Goal: Transaction & Acquisition: Purchase product/service

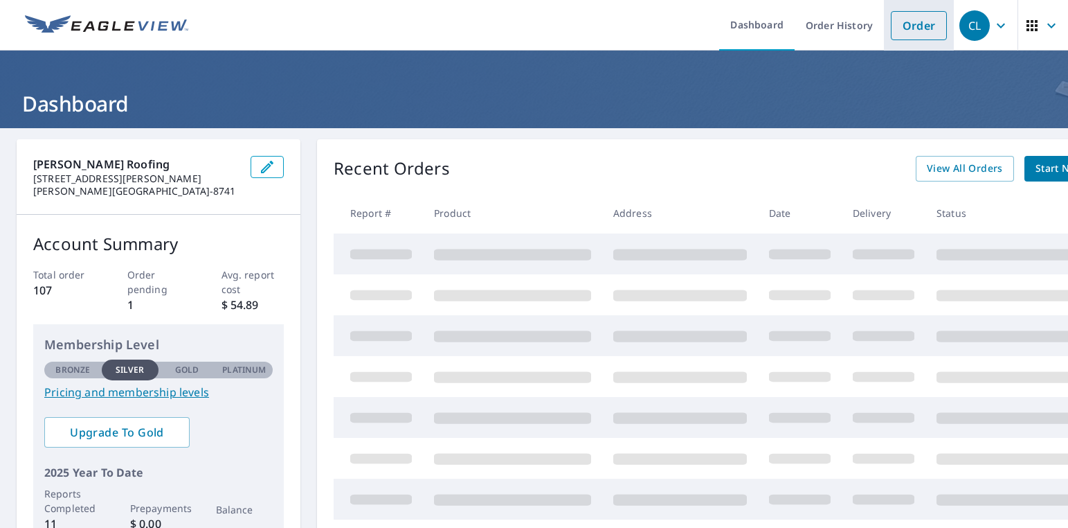
click at [920, 21] on link "Order" at bounding box center [919, 25] width 56 height 29
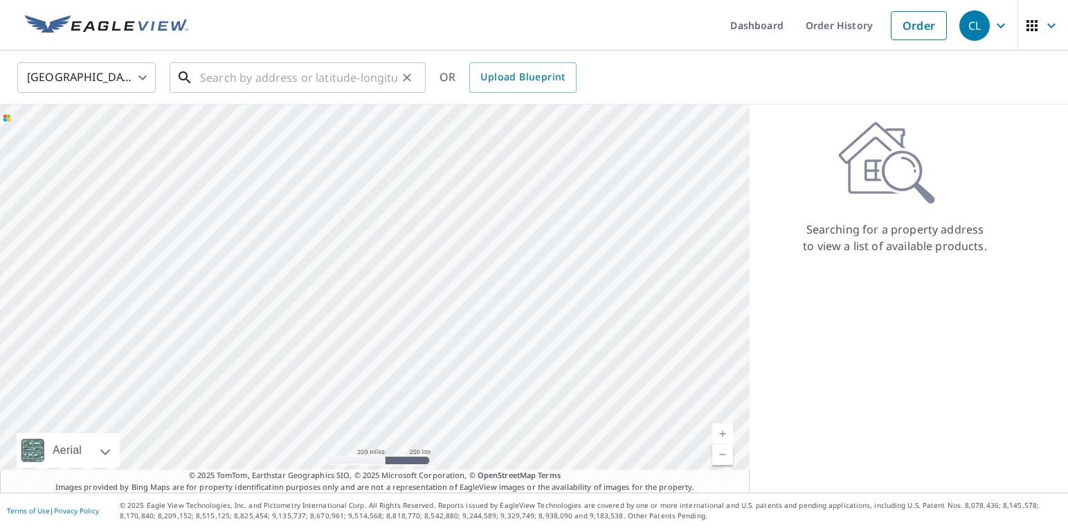
click at [250, 74] on input "text" at bounding box center [298, 77] width 197 height 39
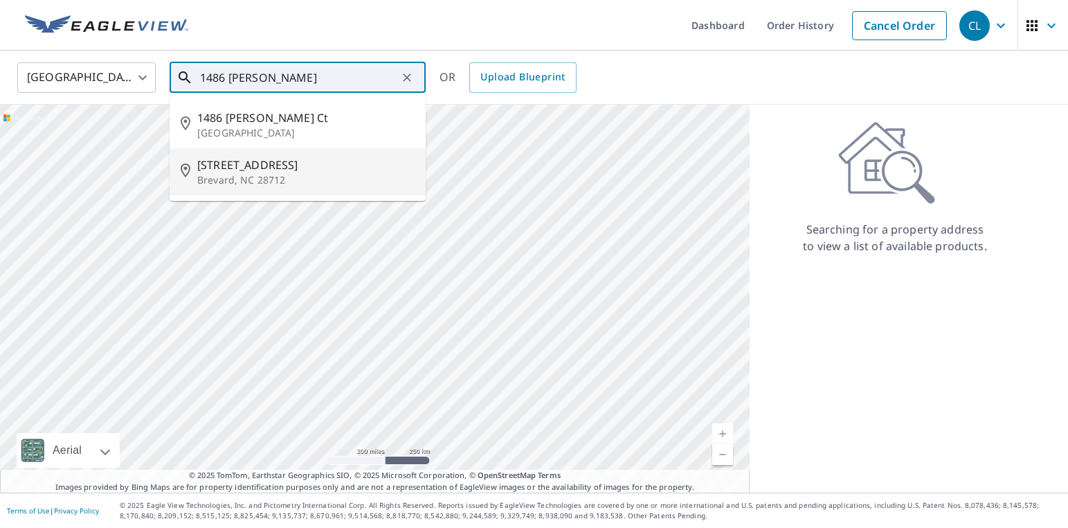
click at [224, 176] on p "Brevard, NC 28712" at bounding box center [305, 180] width 217 height 14
type input "[STREET_ADDRESS]"
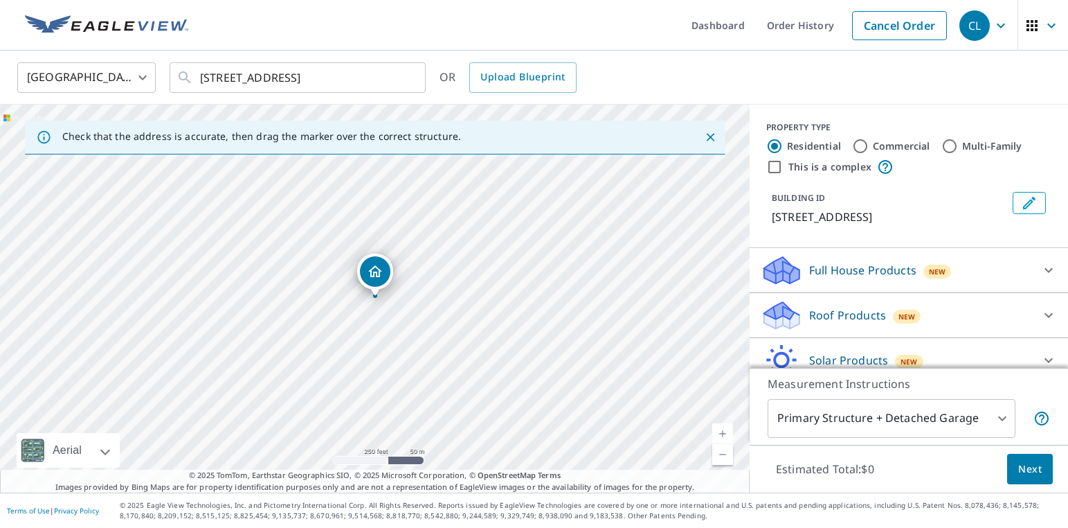
click at [724, 429] on link "Current Level 17, Zoom In" at bounding box center [723, 433] width 21 height 21
click at [724, 429] on link "Current Level 18, Zoom In" at bounding box center [723, 433] width 21 height 21
click at [724, 429] on link "Current Level 19, Zoom In" at bounding box center [723, 433] width 21 height 21
click at [1049, 313] on icon at bounding box center [1049, 315] width 17 height 17
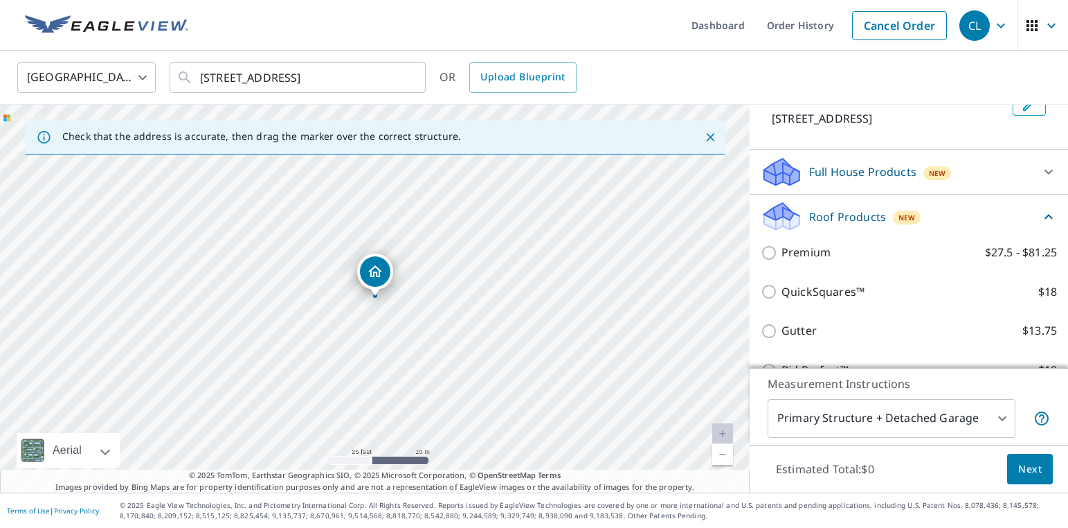
scroll to position [114, 0]
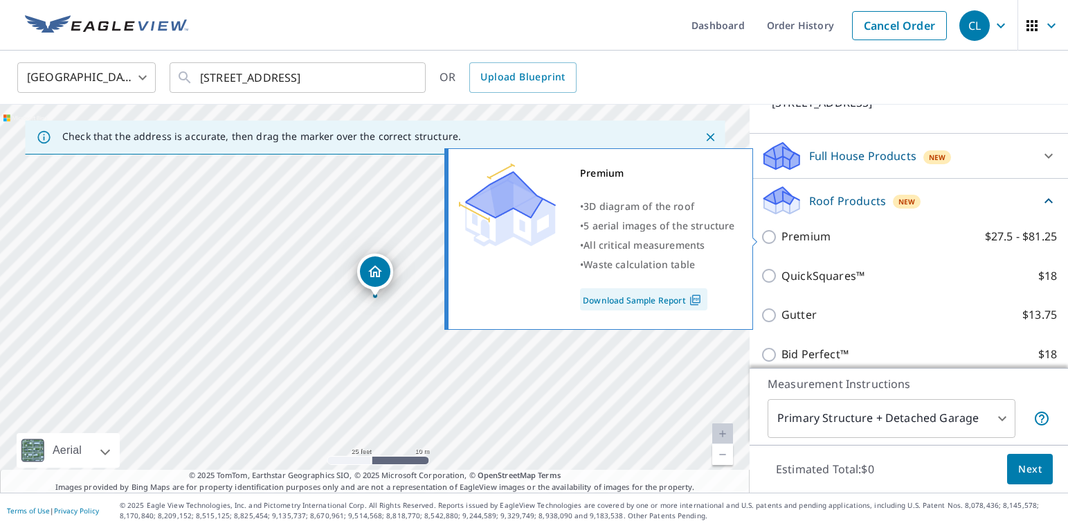
click at [773, 238] on input "Premium $27.5 - $81.25" at bounding box center [771, 237] width 21 height 17
checkbox input "true"
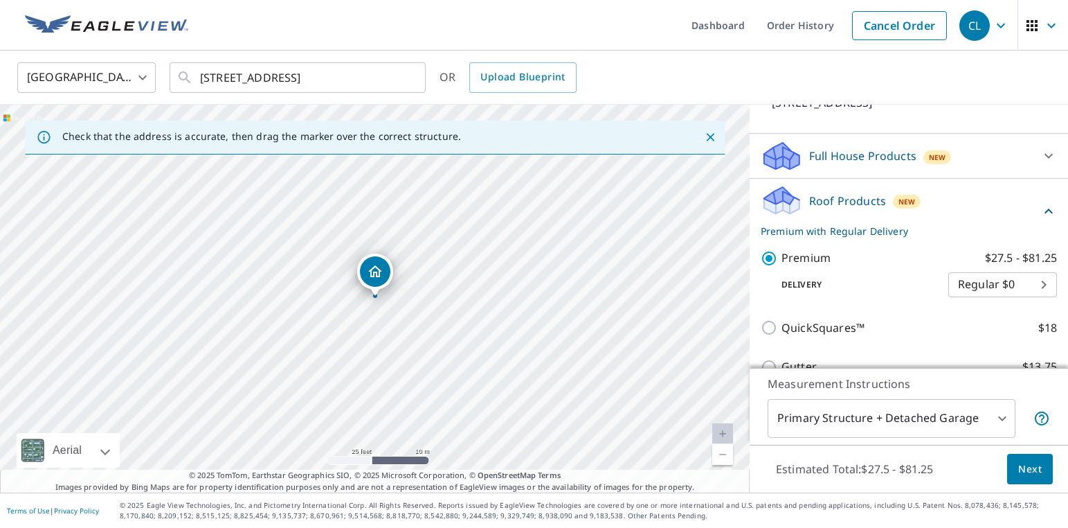
click at [1036, 469] on span "Next" at bounding box center [1031, 468] width 24 height 17
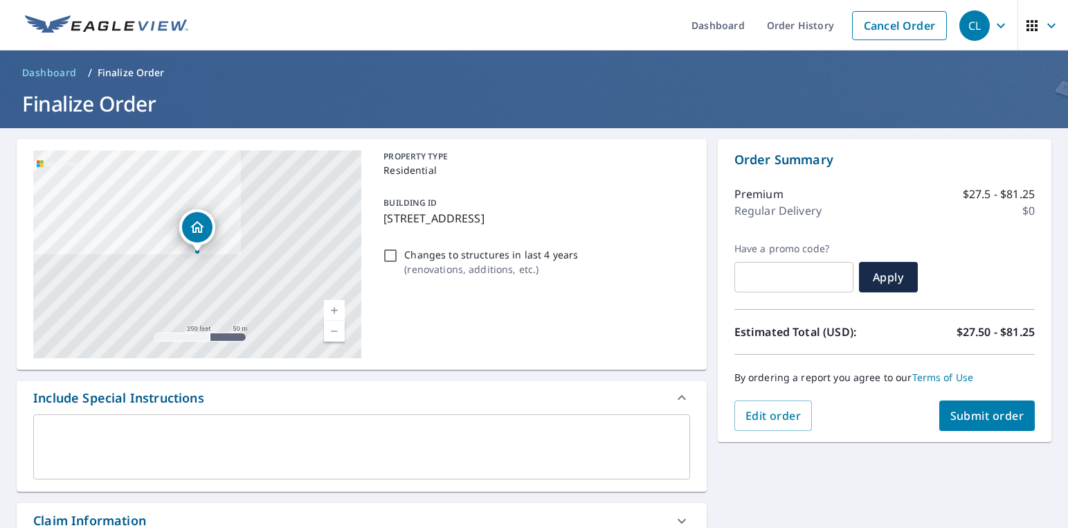
click at [996, 415] on span "Submit order" at bounding box center [988, 415] width 74 height 15
